Goal: Check status: Check status

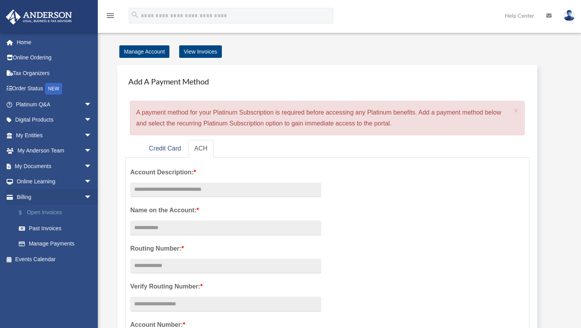
click at [44, 214] on link "$ Open Invoices" at bounding box center [57, 213] width 93 height 16
click at [52, 211] on link "$ Open Invoices" at bounding box center [57, 213] width 93 height 16
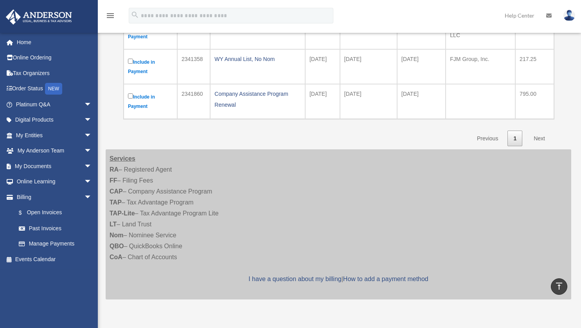
scroll to position [221, 0]
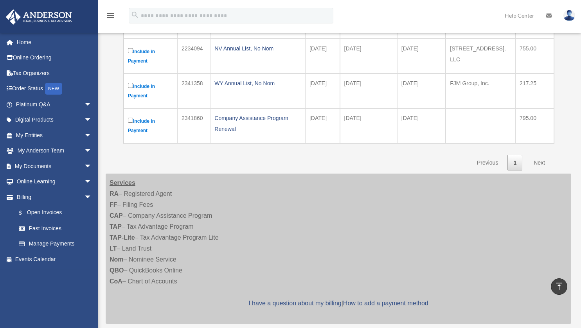
click at [540, 160] on link "Next" at bounding box center [539, 163] width 23 height 16
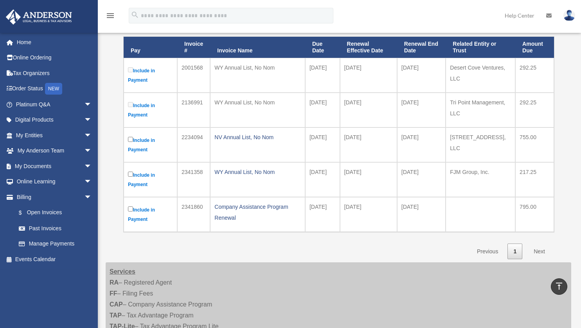
scroll to position [131, 0]
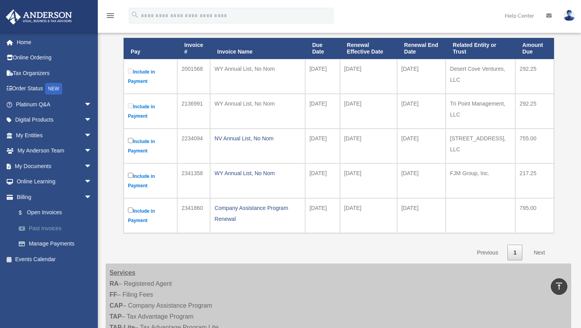
click at [46, 226] on link "Past Invoices" at bounding box center [57, 229] width 93 height 16
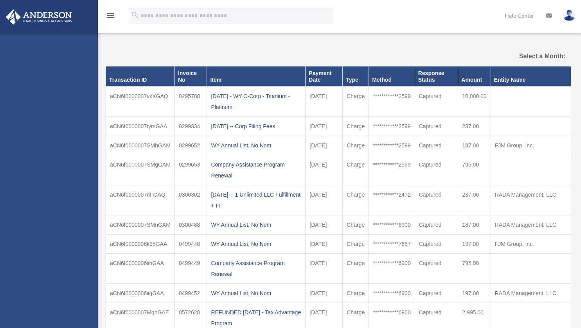
select select
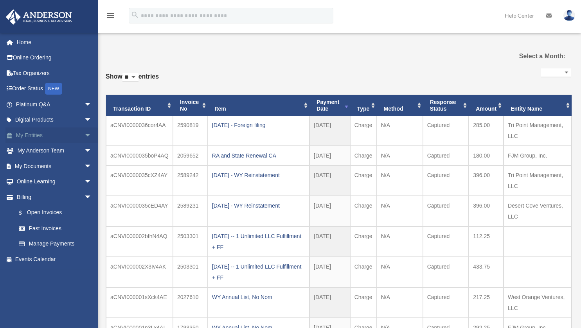
click at [47, 133] on link "My Entities arrow_drop_down" at bounding box center [54, 136] width 98 height 16
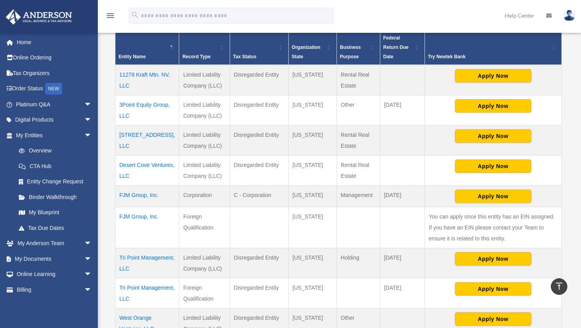
scroll to position [159, 0]
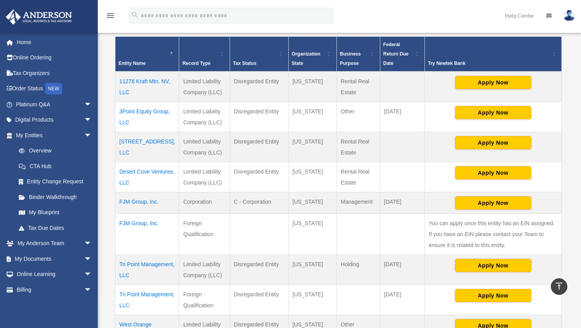
click at [134, 82] on td "11278 Kraft Mtn. NV, LLC" at bounding box center [147, 87] width 64 height 31
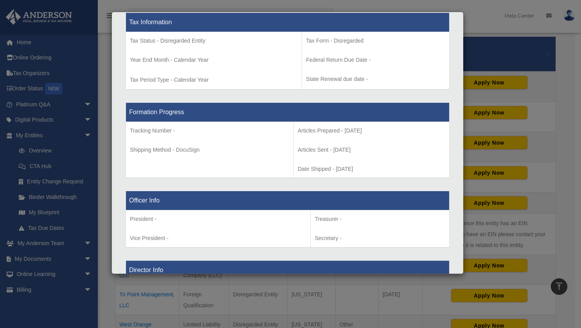
scroll to position [0, 0]
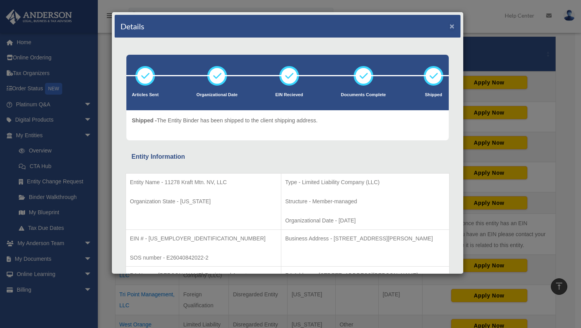
click at [449, 23] on button "×" at bounding box center [451, 26] width 5 height 8
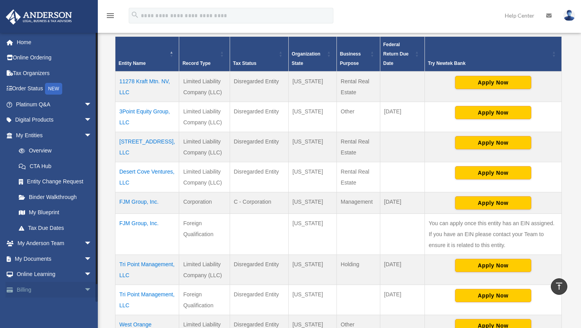
click at [70, 293] on link "Billing arrow_drop_down" at bounding box center [54, 290] width 98 height 16
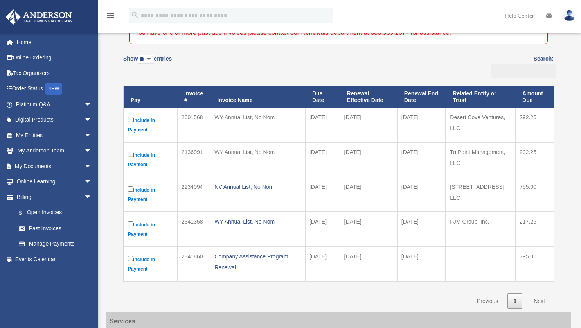
scroll to position [84, 0]
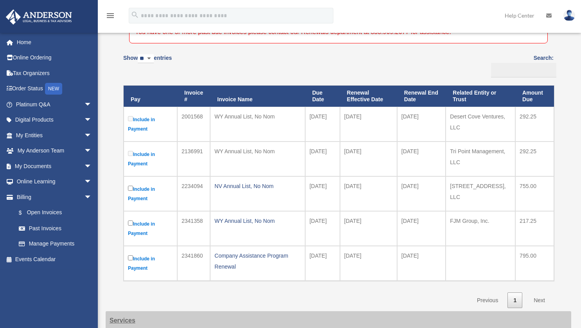
click at [129, 156] on label "Include in Payment" at bounding box center [150, 158] width 45 height 19
click at [54, 233] on link "Past Invoices" at bounding box center [57, 229] width 93 height 16
click at [59, 228] on link "Past Invoices" at bounding box center [57, 229] width 93 height 16
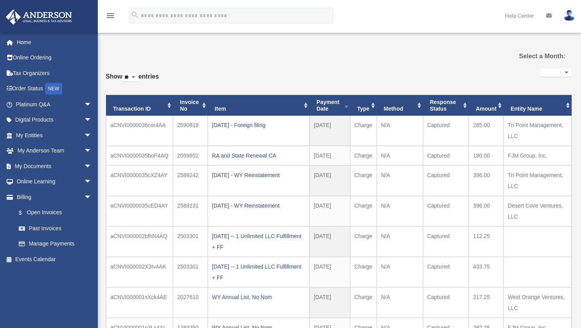
select select
click at [43, 137] on link "My Entities arrow_drop_down" at bounding box center [54, 136] width 98 height 16
click at [57, 135] on link "My Entities arrow_drop_down" at bounding box center [54, 136] width 98 height 16
click at [84, 136] on span "arrow_drop_down" at bounding box center [92, 136] width 16 height 16
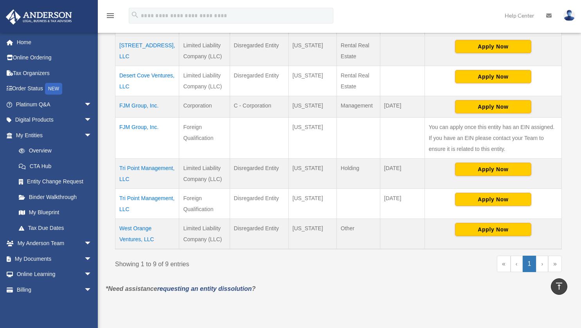
scroll to position [254, 0]
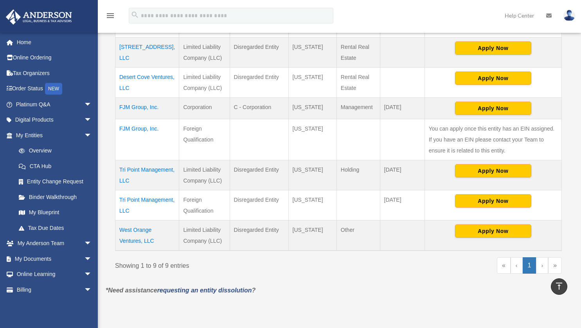
click at [0, 18] on link at bounding box center [49, 16] width 98 height 33
